Goal: Information Seeking & Learning: Find specific fact

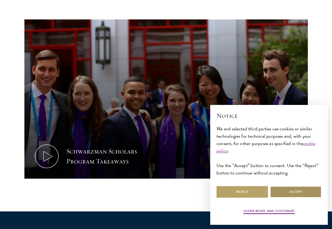
click at [302, 190] on button "Accept" at bounding box center [295, 192] width 51 height 12
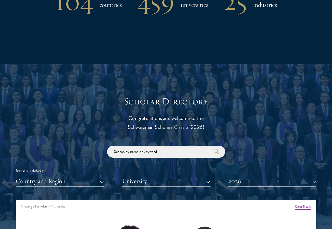
scroll to position [662, 0]
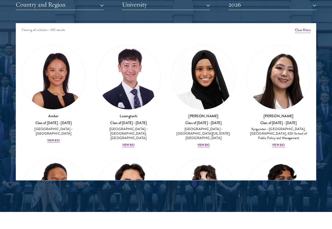
click at [60, 139] on div "View Bio" at bounding box center [53, 141] width 13 height 4
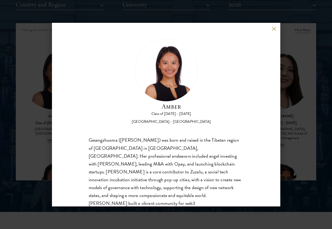
click at [273, 30] on button at bounding box center [274, 29] width 4 height 4
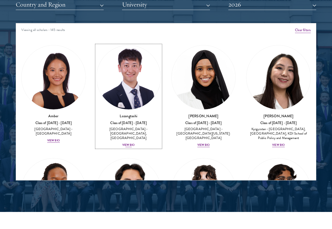
click at [114, 127] on div "[GEOGRAPHIC_DATA] - [GEOGRAPHIC_DATA], [GEOGRAPHIC_DATA]" at bounding box center [128, 133] width 65 height 13
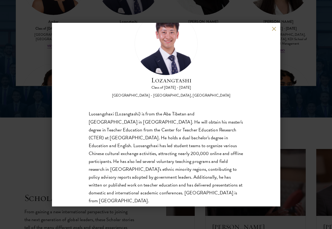
scroll to position [27, 0]
click at [273, 30] on button at bounding box center [274, 29] width 4 height 4
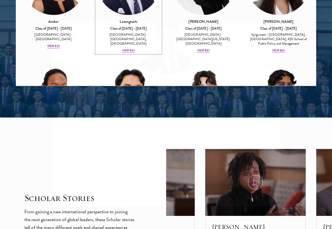
scroll to position [696, 0]
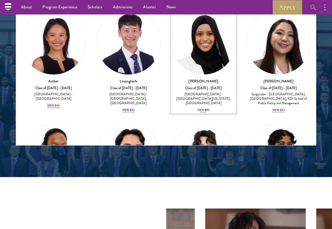
click at [197, 108] on div "View Bio" at bounding box center [203, 110] width 13 height 4
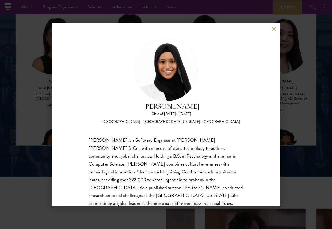
click at [272, 30] on button at bounding box center [274, 29] width 4 height 4
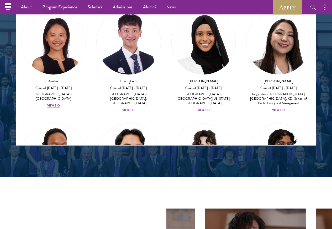
click at [272, 108] on div "View Bio" at bounding box center [278, 110] width 13 height 4
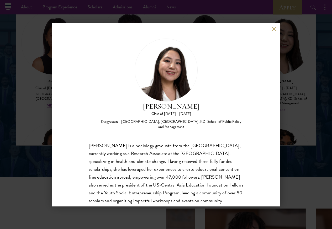
click at [273, 30] on button at bounding box center [274, 29] width 4 height 4
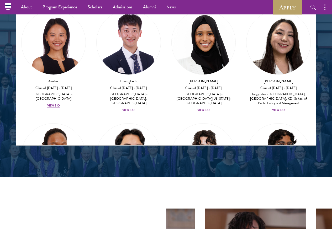
click at [60, 217] on div "View Bio" at bounding box center [53, 219] width 13 height 4
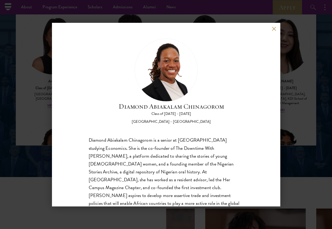
click at [273, 30] on button at bounding box center [274, 29] width 4 height 4
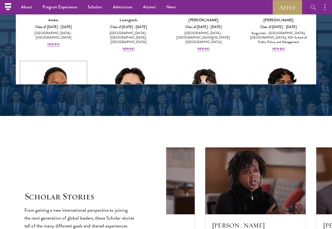
scroll to position [728, 0]
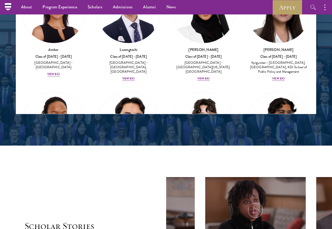
drag, startPoint x: 328, startPoint y: 97, endPoint x: 328, endPoint y: 102, distance: 5.3
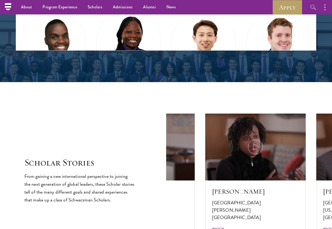
scroll to position [791, 0]
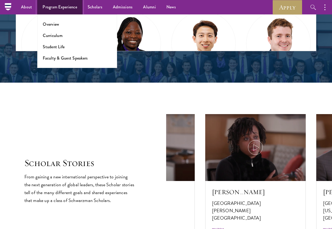
click at [61, 8] on link "Program Experience" at bounding box center [59, 7] width 45 height 14
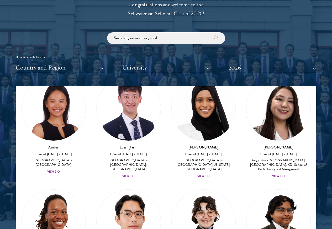
scroll to position [189, 0]
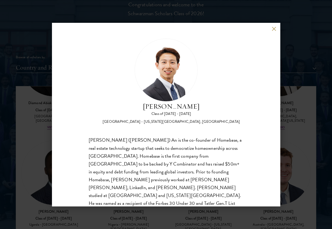
click at [273, 30] on button at bounding box center [274, 29] width 4 height 4
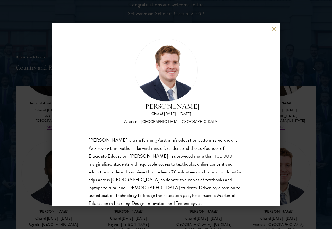
click at [273, 30] on button at bounding box center [274, 29] width 4 height 4
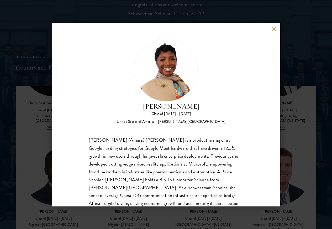
click at [273, 30] on button at bounding box center [274, 29] width 4 height 4
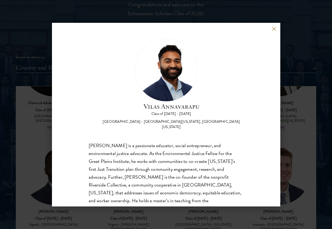
click at [273, 30] on button at bounding box center [274, 29] width 4 height 4
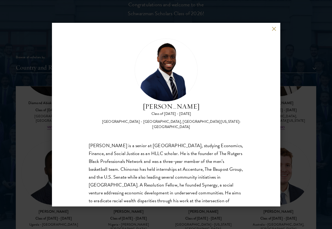
click at [273, 30] on button at bounding box center [274, 29] width 4 height 4
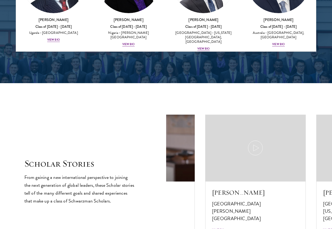
scroll to position [851, 0]
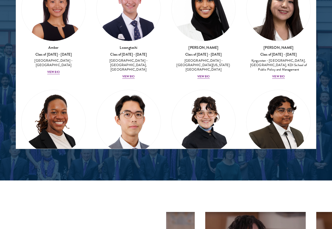
scroll to position [126, 0]
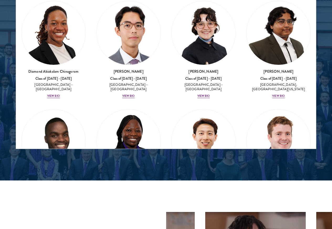
click at [122, 94] on div "View Bio" at bounding box center [128, 96] width 13 height 4
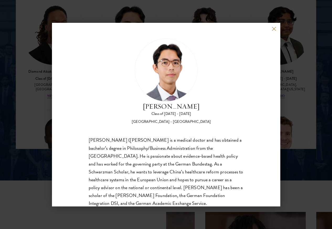
click at [273, 30] on button at bounding box center [274, 29] width 4 height 4
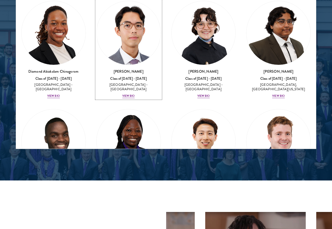
scroll to position [682, 0]
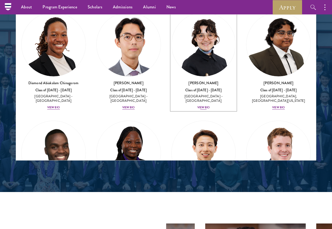
click at [171, 94] on div "[GEOGRAPHIC_DATA] - [GEOGRAPHIC_DATA]" at bounding box center [203, 98] width 65 height 9
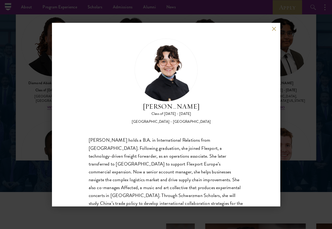
click at [273, 30] on button at bounding box center [274, 29] width 4 height 4
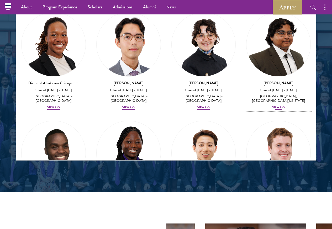
click at [272, 106] on div "View Bio" at bounding box center [278, 108] width 13 height 4
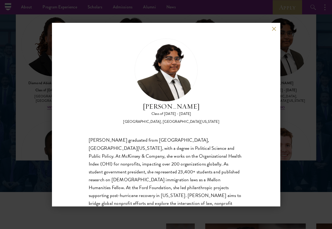
click at [273, 30] on button at bounding box center [274, 29] width 4 height 4
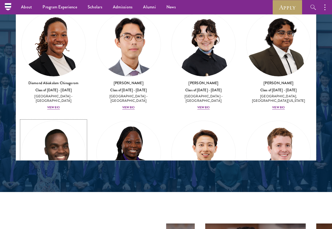
click at [60, 210] on div "View Bio" at bounding box center [53, 212] width 13 height 4
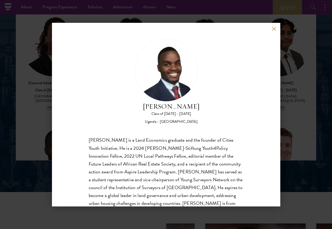
click at [273, 30] on button at bounding box center [274, 29] width 4 height 4
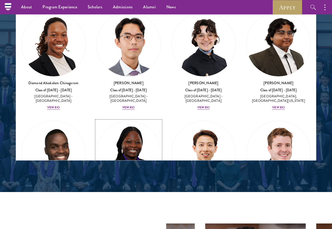
click at [135, 214] on div "View Bio" at bounding box center [128, 216] width 13 height 4
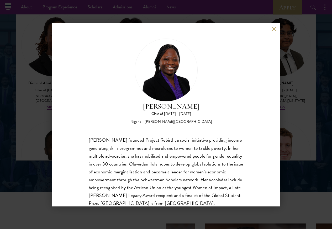
click at [273, 30] on button at bounding box center [274, 29] width 4 height 4
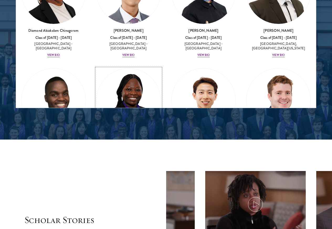
scroll to position [808, 0]
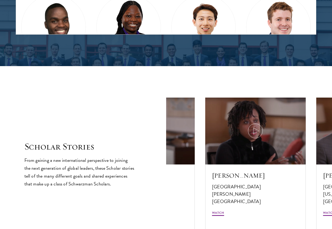
click at [316, 103] on div "[PERSON_NAME] [GEOGRAPHIC_DATA] [PERSON_NAME][GEOGRAPHIC_DATA] Watch" at bounding box center [260, 165] width 111 height 134
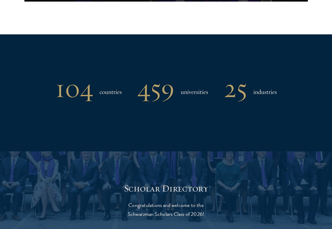
scroll to position [504, 0]
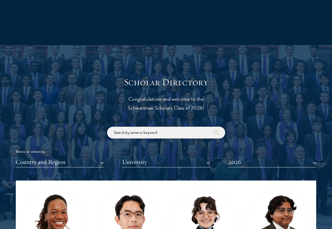
click at [138, 139] on div "Browse all scholars by: Country and Region All Countries and Regions [GEOGRAPHI…" at bounding box center [166, 147] width 301 height 41
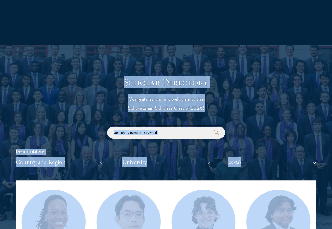
click at [144, 127] on input "search" at bounding box center [166, 133] width 118 height 12
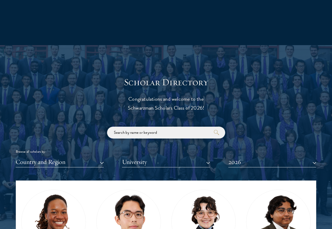
paste input "[PERSON_NAME]"
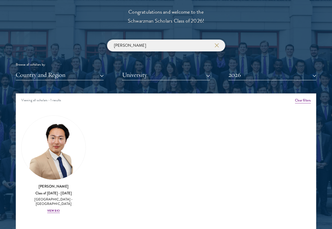
scroll to position [599, 0]
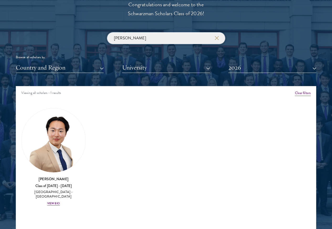
type input "[PERSON_NAME]"
click at [64, 198] on div "Viewing all scholars - 1 results Clear filters Amber Class of [DATE] - [DATE] […" at bounding box center [166, 165] width 301 height 158
click at [60, 202] on div "View Bio" at bounding box center [53, 204] width 13 height 4
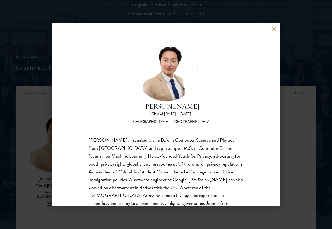
click at [274, 30] on button at bounding box center [274, 29] width 4 height 4
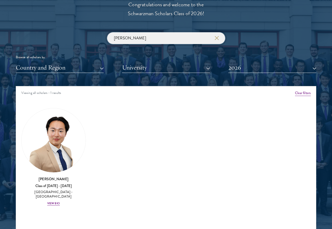
click at [219, 32] on input "[PERSON_NAME]" at bounding box center [166, 38] width 118 height 12
click at [217, 36] on icon "button" at bounding box center [217, 38] width 4 height 4
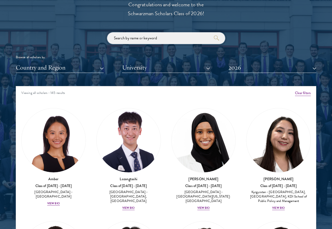
click at [135, 32] on input "search" at bounding box center [166, 38] width 118 height 12
paste input "[PERSON_NAME]"
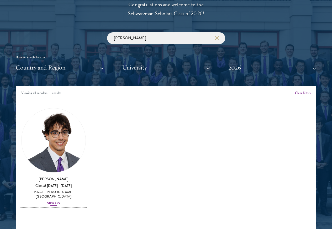
click at [60, 202] on div "View Bio" at bounding box center [53, 204] width 13 height 4
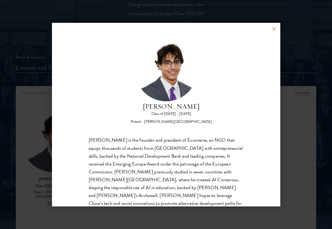
click at [273, 30] on button at bounding box center [274, 29] width 4 height 4
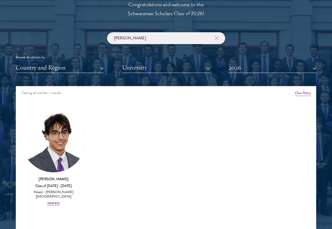
click at [131, 32] on input "[PERSON_NAME]" at bounding box center [166, 38] width 118 height 12
paste input "[PERSON_NAME] Bat-Erdene"
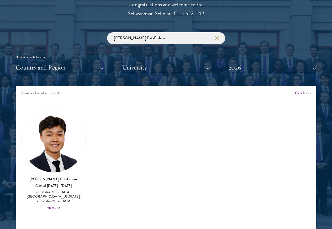
click at [60, 206] on div "View Bio" at bounding box center [53, 208] width 13 height 4
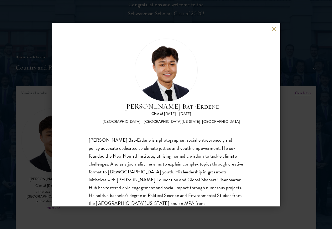
click at [274, 30] on button at bounding box center [274, 29] width 4 height 4
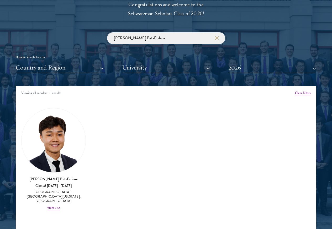
click at [131, 32] on input "[PERSON_NAME] Bat-Erdene" at bounding box center [166, 38] width 118 height 12
paste input "[PERSON_NAME]"
type input "[PERSON_NAME]"
